Goal: Task Accomplishment & Management: Manage account settings

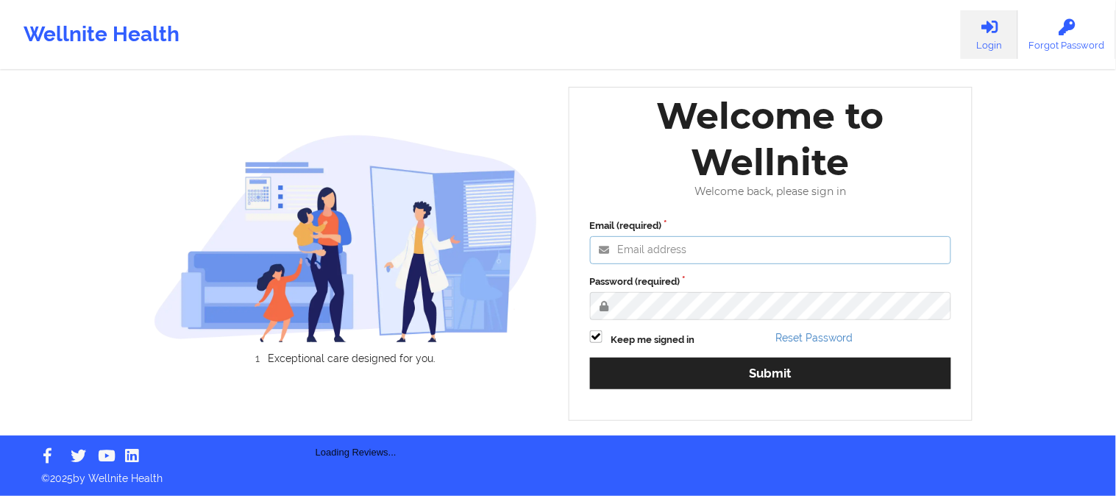
type input "[PERSON_NAME][EMAIL_ADDRESS][DOMAIN_NAME]"
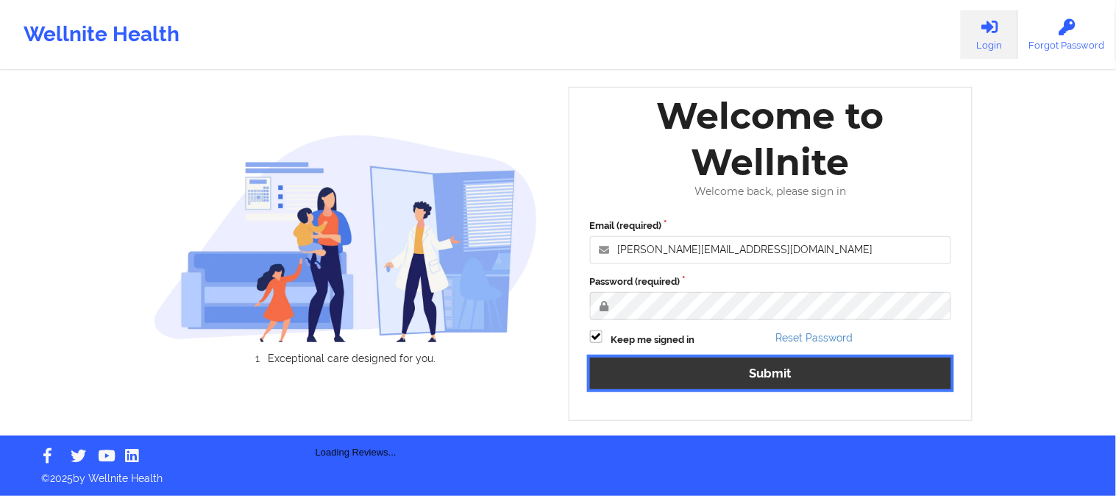
click at [730, 362] on button "Submit" at bounding box center [771, 374] width 362 height 32
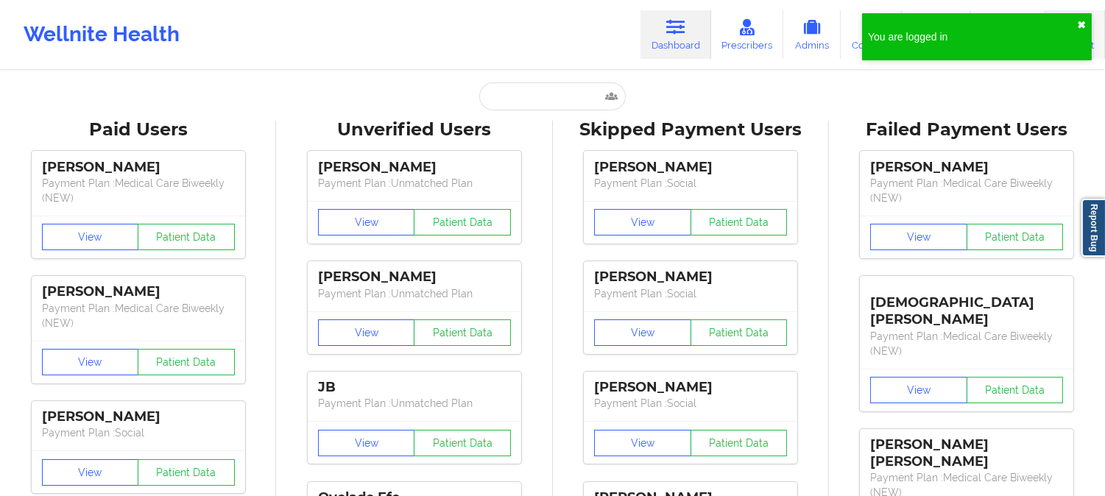
click at [1077, 22] on button "✖︎" at bounding box center [1081, 25] width 9 height 12
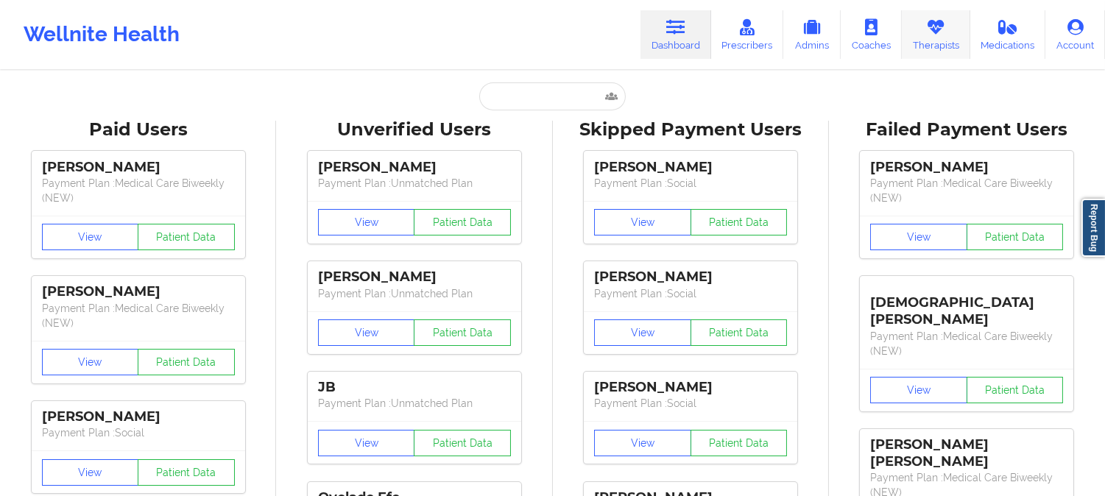
click at [928, 43] on link "Therapists" at bounding box center [936, 34] width 68 height 49
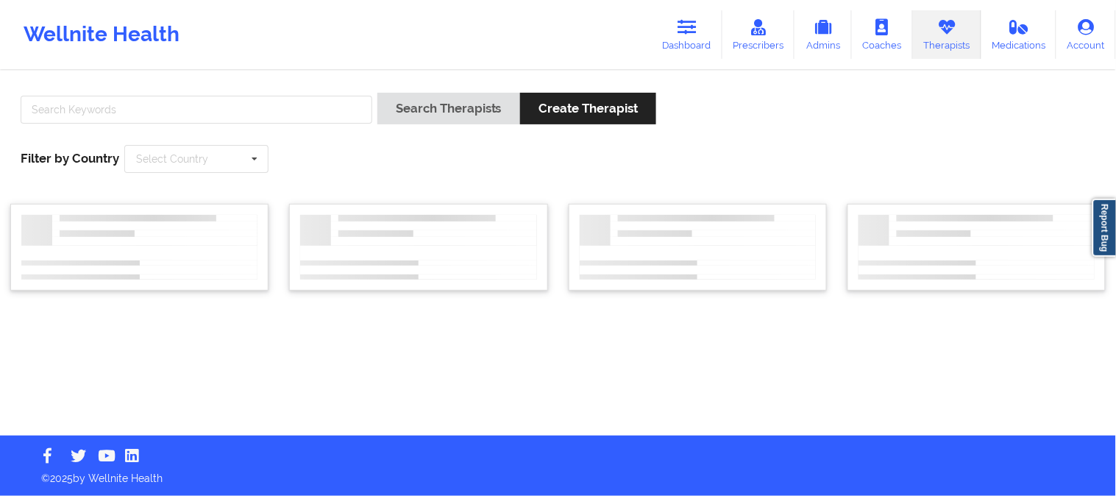
click at [273, 85] on div "Search Therapists Create Therapist Filter by Country Select Country [GEOGRAPHIC…" at bounding box center [558, 132] width 1096 height 101
click at [272, 90] on div "Search Therapists Create Therapist Filter by Country Select Country [GEOGRAPHIC…" at bounding box center [558, 132] width 1096 height 101
click at [283, 114] on input "text" at bounding box center [197, 110] width 352 height 28
paste input "[PERSON_NAME]"
type input "[PERSON_NAME]"
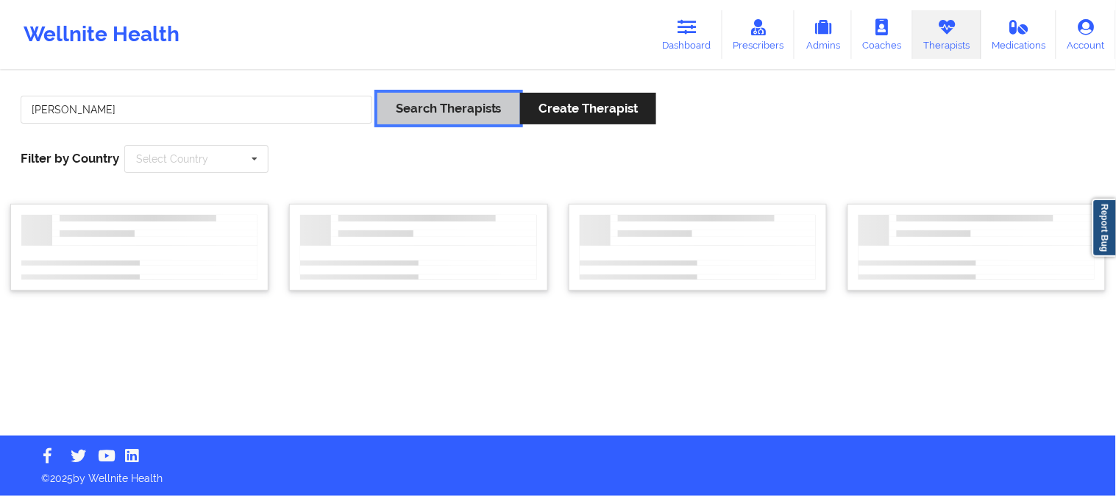
click at [392, 113] on button "Search Therapists" at bounding box center [449, 109] width 143 height 32
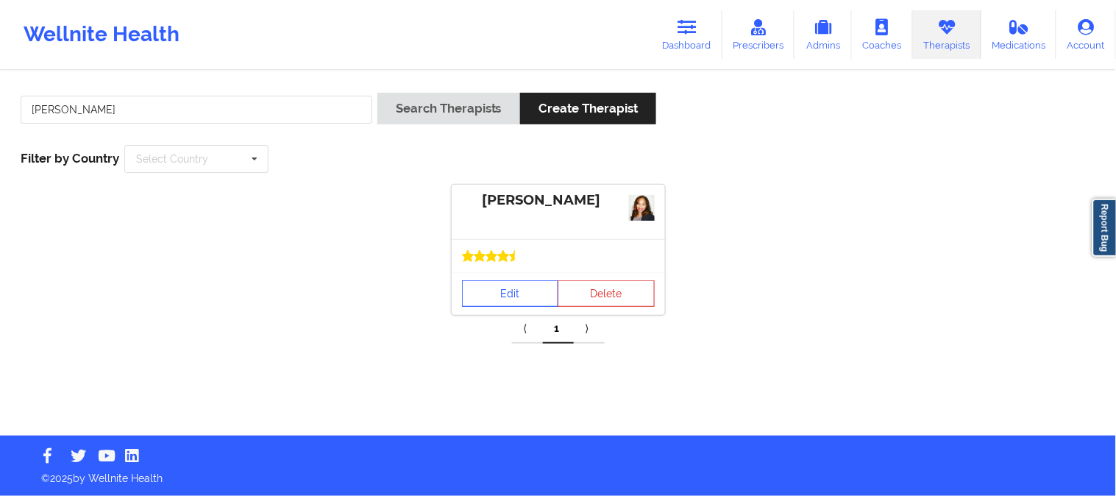
click at [516, 297] on link "Edit" at bounding box center [510, 293] width 97 height 26
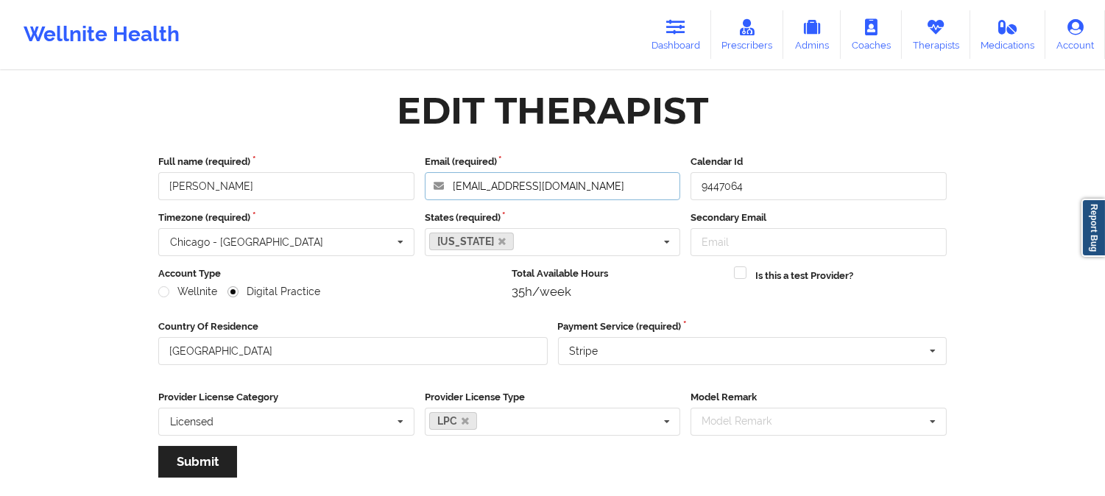
drag, startPoint x: 604, startPoint y: 188, endPoint x: 319, endPoint y: 158, distance: 286.5
click at [322, 159] on div "Full name (required) [PERSON_NAME] Email (required) [EMAIL_ADDRESS][DOMAIN_NAME…" at bounding box center [552, 178] width 799 height 46
click at [578, 178] on input "[EMAIL_ADDRESS][DOMAIN_NAME]" at bounding box center [553, 186] width 256 height 28
drag, startPoint x: 592, startPoint y: 183, endPoint x: 362, endPoint y: 171, distance: 229.9
click at [362, 171] on div "Full name (required) [PERSON_NAME] Email (required) [EMAIL_ADDRESS][DOMAIN_NAME…" at bounding box center [552, 178] width 799 height 46
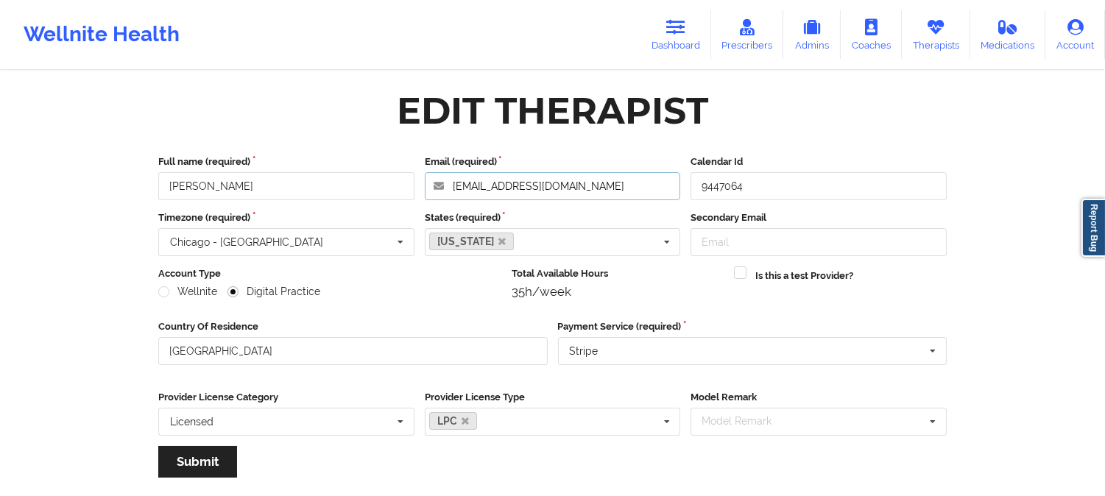
paste input "[PERSON_NAME]"
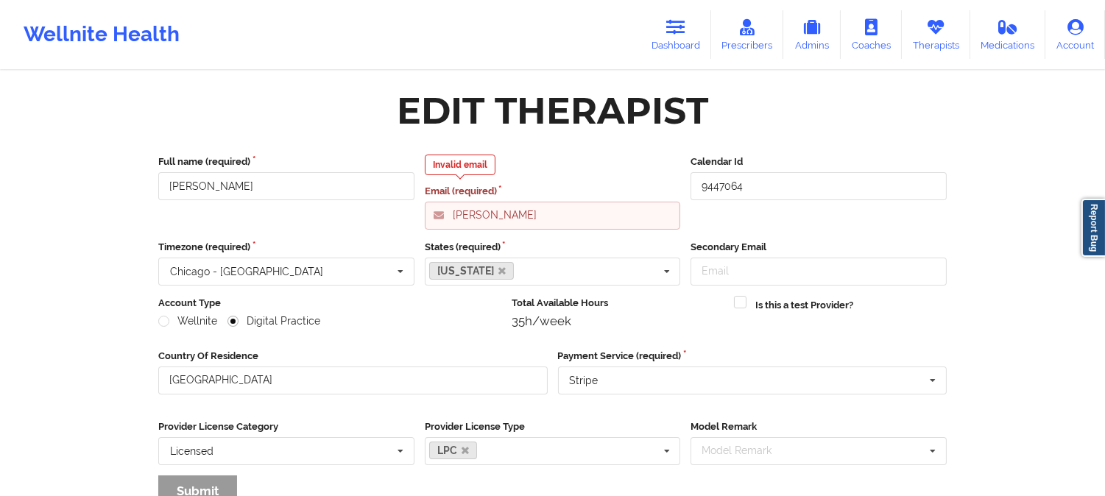
type input "[EMAIL_ADDRESS][DOMAIN_NAME]"
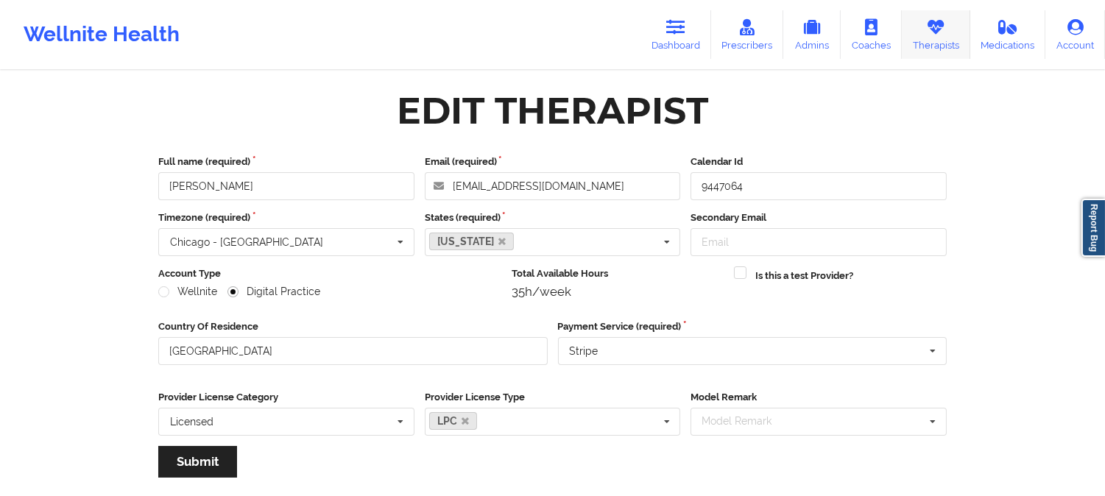
click at [921, 44] on link "Therapists" at bounding box center [936, 34] width 68 height 49
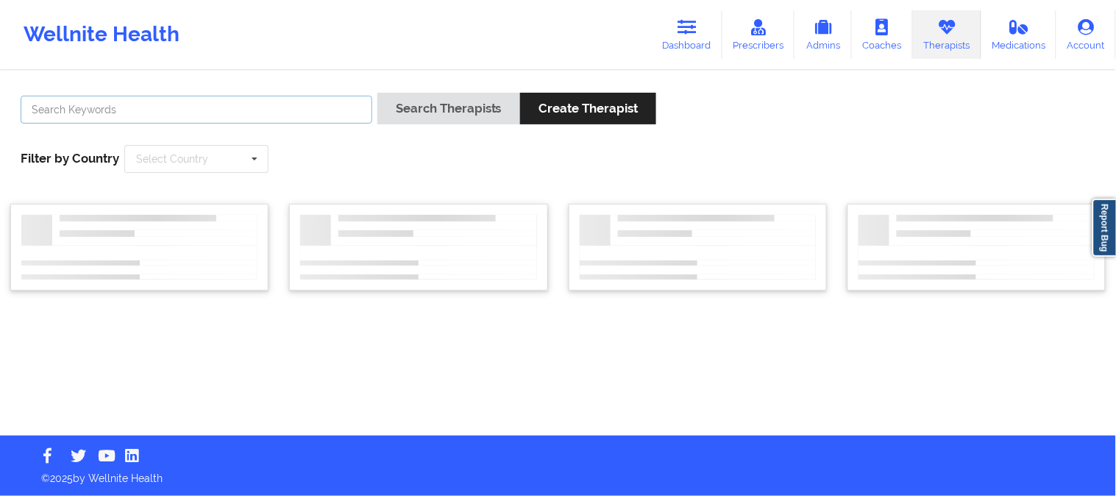
click at [173, 118] on input "text" at bounding box center [197, 110] width 352 height 28
paste input "[PERSON_NAME]"
type input "[PERSON_NAME]"
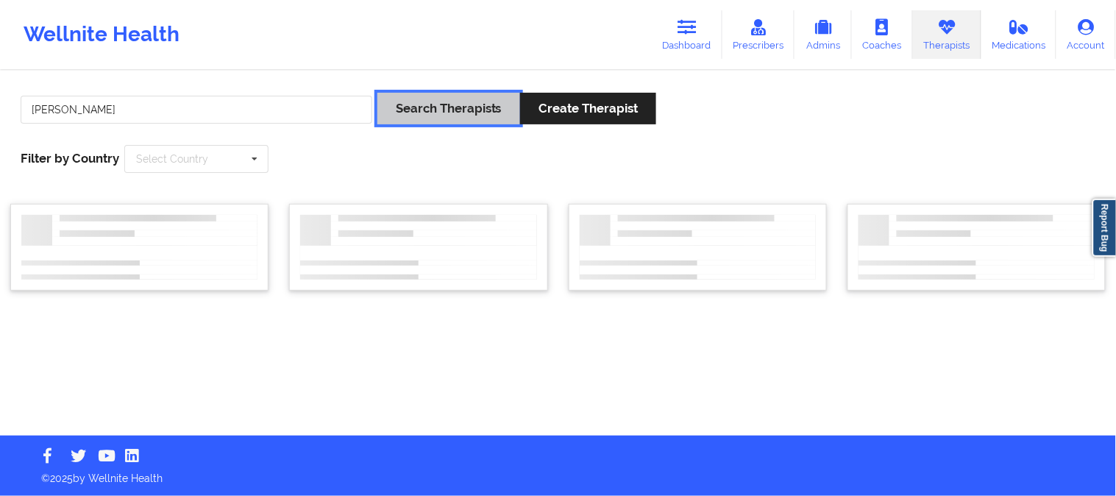
click at [416, 109] on button "Search Therapists" at bounding box center [449, 109] width 143 height 32
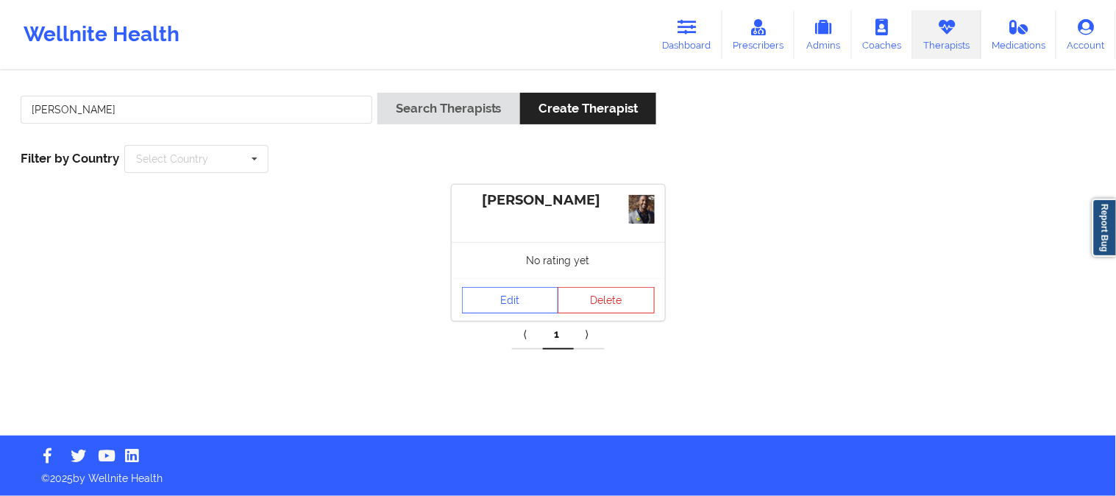
click at [520, 273] on div "No rating yet" at bounding box center [558, 260] width 213 height 36
click at [500, 302] on link "Edit" at bounding box center [510, 300] width 97 height 26
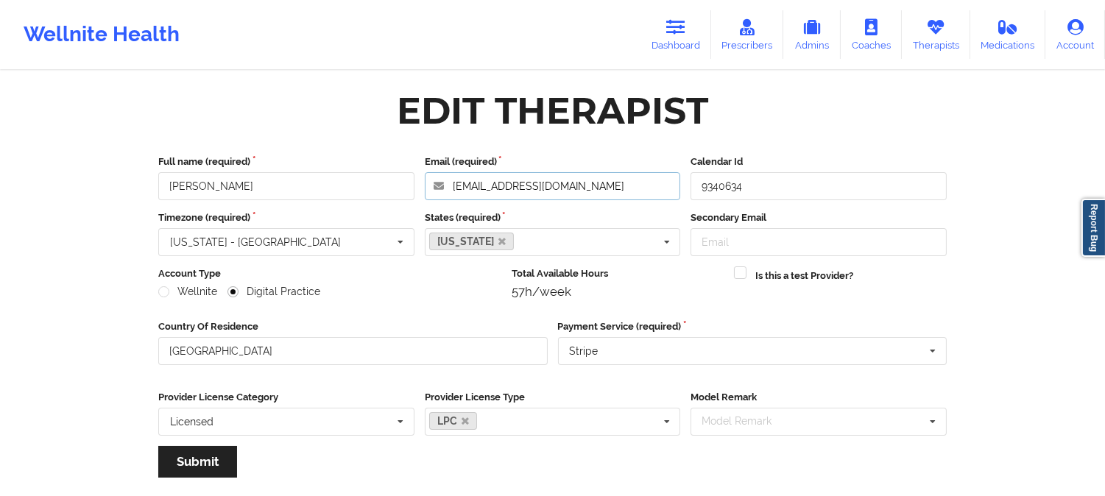
drag, startPoint x: 590, startPoint y: 185, endPoint x: 369, endPoint y: 177, distance: 220.9
click at [369, 177] on div "Full name (required) [PERSON_NAME] Email (required) [EMAIL_ADDRESS][DOMAIN_NAME…" at bounding box center [552, 178] width 799 height 46
